Goal: Information Seeking & Learning: Learn about a topic

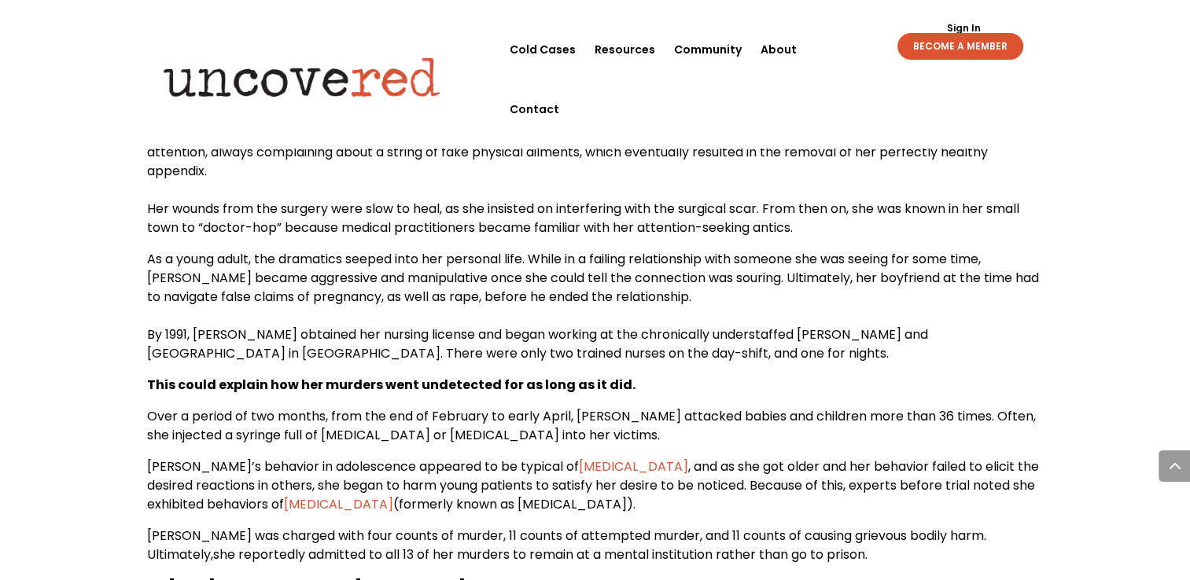
scroll to position [2974, 0]
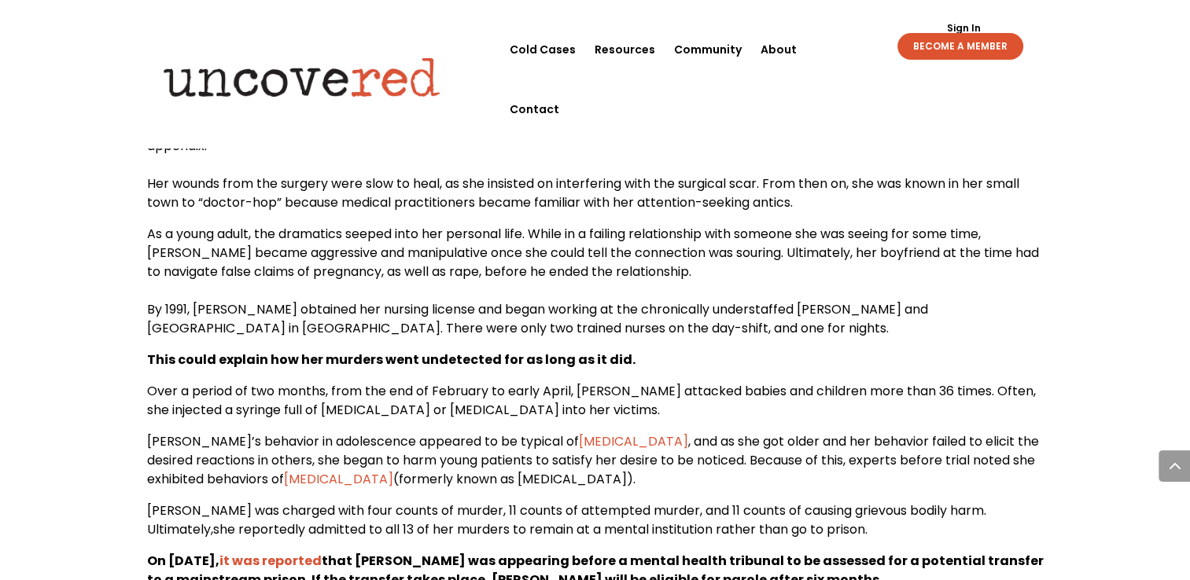
drag, startPoint x: 937, startPoint y: 291, endPoint x: 873, endPoint y: 291, distance: 63.7
click at [873, 300] on span "By 1991, [PERSON_NAME] obtained her nursing license and began working at the ch…" at bounding box center [537, 318] width 781 height 37
drag, startPoint x: 873, startPoint y: 291, endPoint x: 943, endPoint y: 288, distance: 70.1
click at [928, 300] on span "By 1991, [PERSON_NAME] obtained her nursing license and began working at the ch…" at bounding box center [537, 318] width 781 height 37
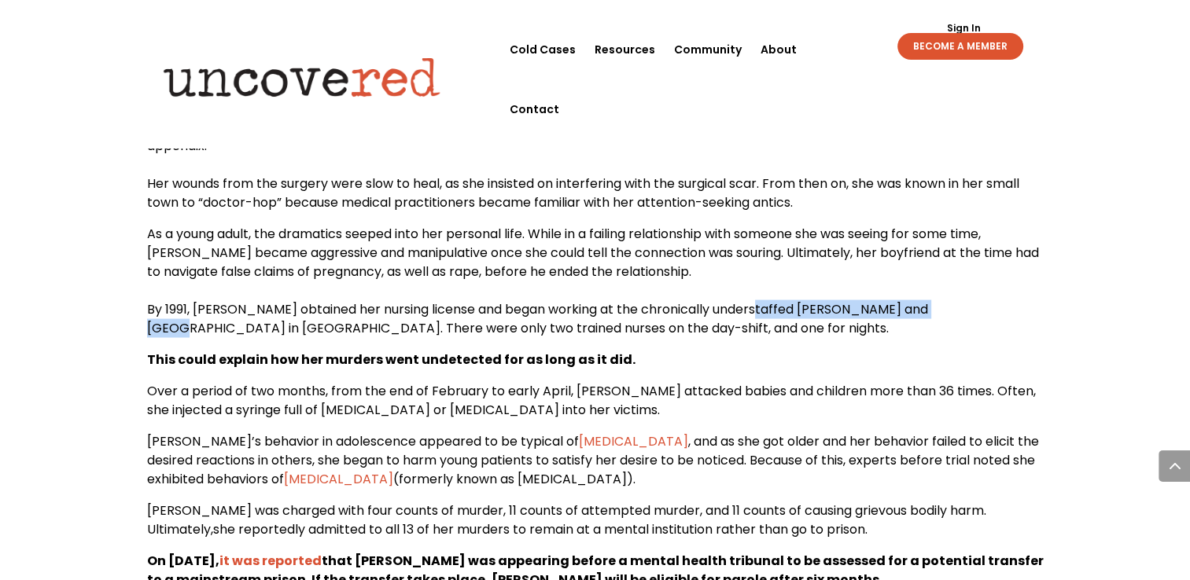
drag, startPoint x: 940, startPoint y: 288, endPoint x: 729, endPoint y: 297, distance: 211.0
click at [729, 300] on span "By 1991, [PERSON_NAME] obtained her nursing license and began working at the ch…" at bounding box center [537, 318] width 781 height 37
copy span "[PERSON_NAME] and [GEOGRAPHIC_DATA]"
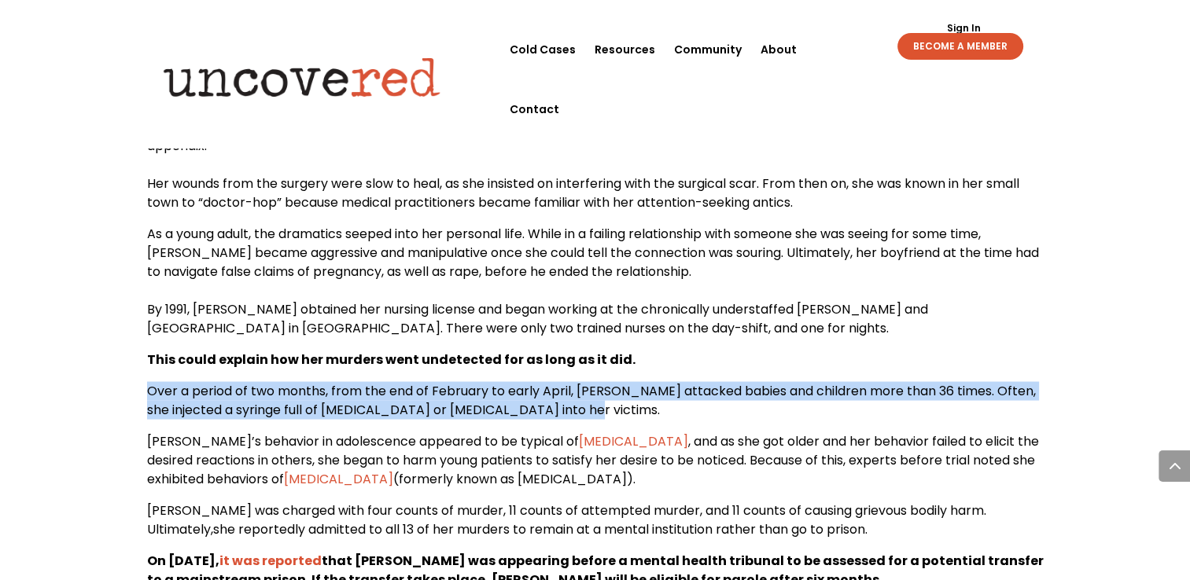
drag, startPoint x: 533, startPoint y: 387, endPoint x: 150, endPoint y: 379, distance: 383.1
click at [150, 381] on p "Over a period of two months, from the end of February to early April, [PERSON_N…" at bounding box center [595, 406] width 897 height 50
copy span "Over a period of two months, from the end of February to early April, [PERSON_N…"
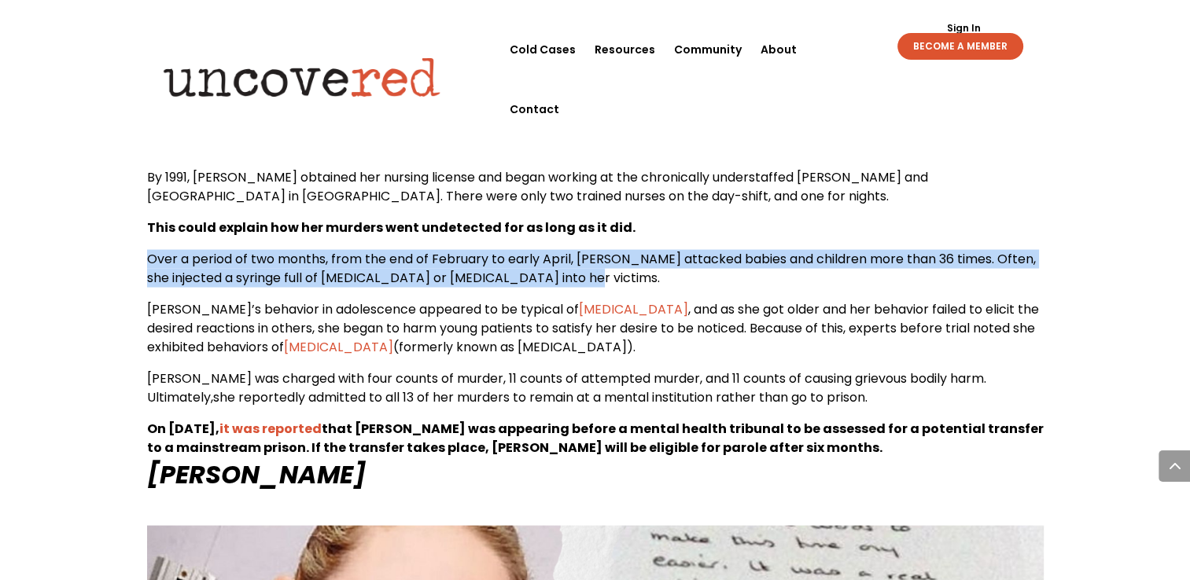
scroll to position [3115, 0]
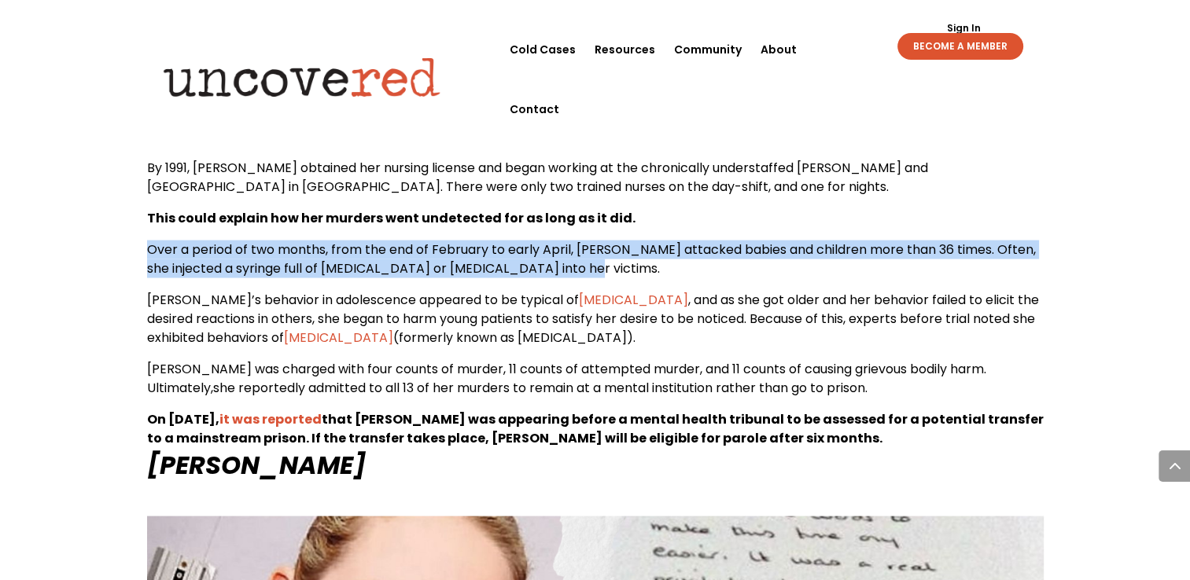
click at [662, 269] on p "Over a period of two months, from the end of February to early April, [PERSON_N…" at bounding box center [595, 266] width 897 height 50
click at [884, 271] on p "Over a period of two months, from the end of February to early April, [PERSON_N…" at bounding box center [595, 266] width 897 height 50
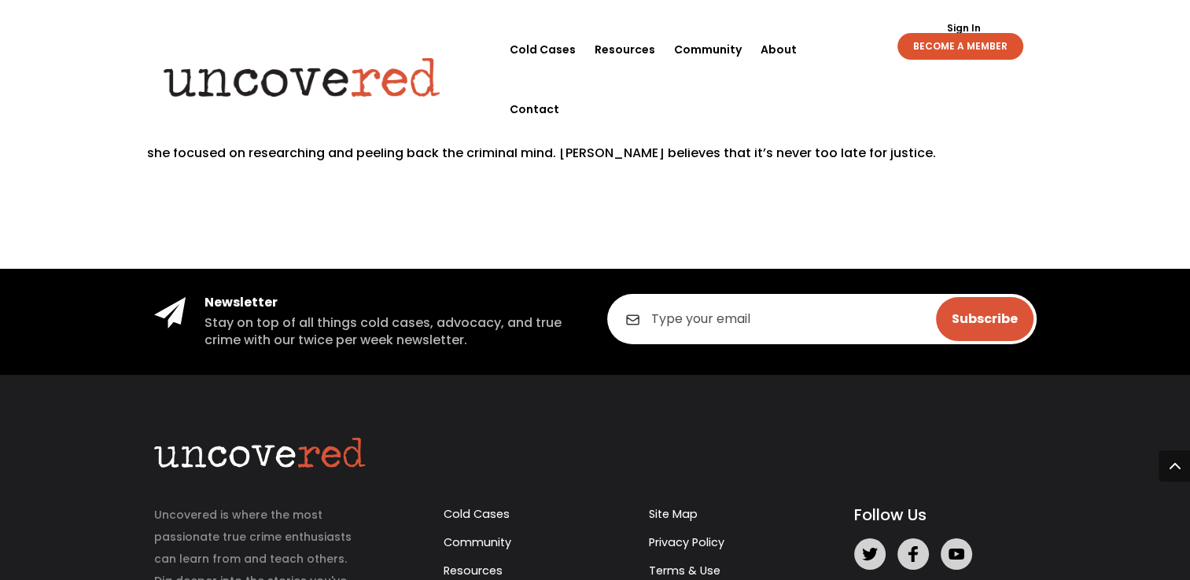
scroll to position [5846, 0]
